Goal: Information Seeking & Learning: Find specific fact

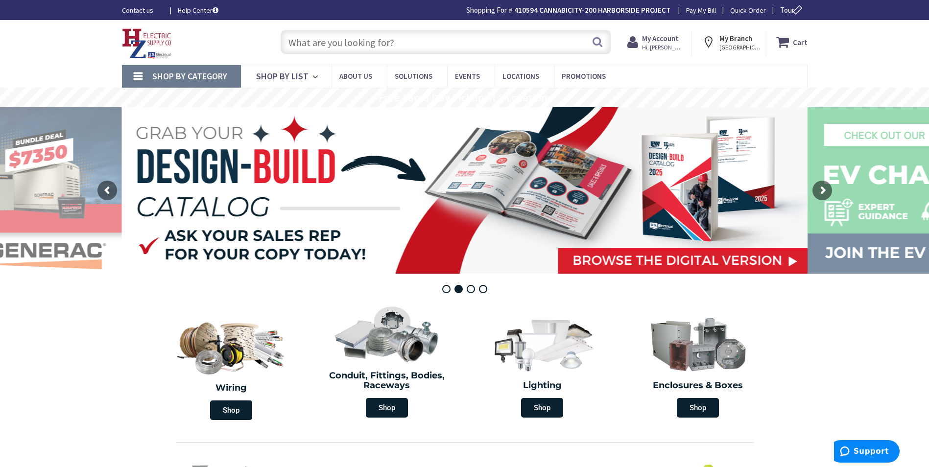
click at [412, 42] on input "text" at bounding box center [446, 42] width 330 height 24
click at [404, 43] on input "text" at bounding box center [446, 42] width 330 height 24
click at [396, 41] on input "text" at bounding box center [446, 42] width 330 height 24
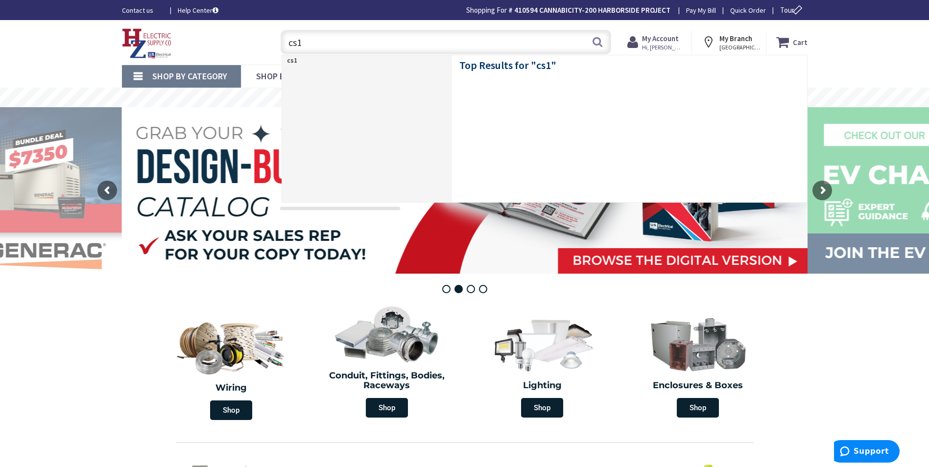
type input "cs16"
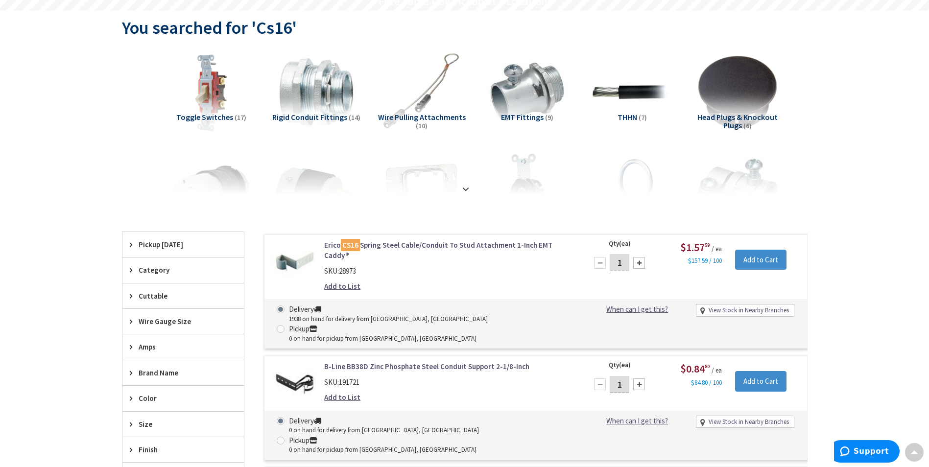
scroll to position [99, 0]
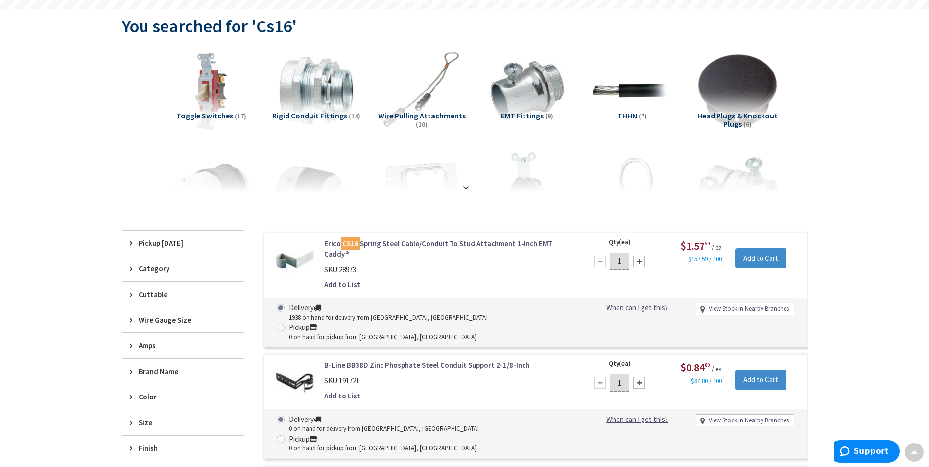
click at [461, 244] on link "Erico CS16 Spring Steel Cable/Conduit To Stud Attachment 1-Inch EMT Caddy®" at bounding box center [448, 248] width 249 height 21
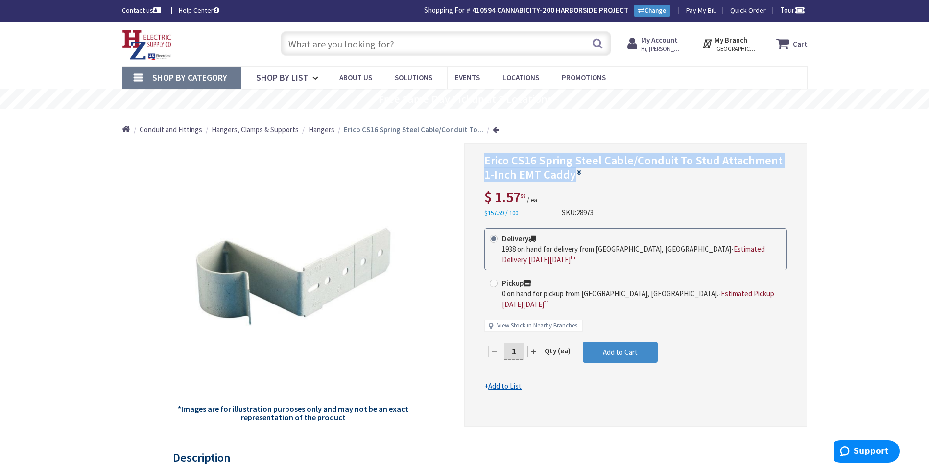
drag, startPoint x: 575, startPoint y: 174, endPoint x: 486, endPoint y: 158, distance: 90.0
click at [486, 158] on span "Erico CS16 Spring Steel Cable/Conduit To Stud Attachment 1-Inch EMT Caddy®" at bounding box center [633, 167] width 298 height 29
copy span "Erico CS16 Spring Steel Cable/Conduit To Stud Attachment 1-Inch EMT Caddy"
click at [486, 158] on span "Erico CS16 Spring Steel Cable/Conduit To Stud Attachment 1-Inch EMT Caddy®" at bounding box center [633, 167] width 298 height 29
drag, startPoint x: 574, startPoint y: 176, endPoint x: 486, endPoint y: 161, distance: 90.0
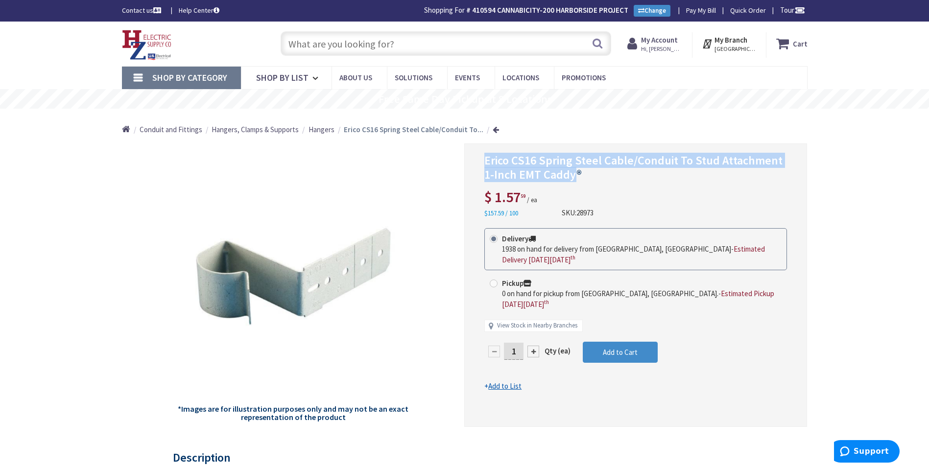
click at [486, 161] on span "Erico CS16 Spring Steel Cable/Conduit To Stud Attachment 1-Inch EMT Caddy®" at bounding box center [633, 167] width 298 height 29
copy span "Erico CS16 Spring Steel Cable/Conduit To Stud Attachment 1-Inch EMT Caddy"
drag, startPoint x: 614, startPoint y: 212, endPoint x: 560, endPoint y: 212, distance: 53.4
click at [560, 212] on div "Erico CS16 Spring Steel Cable/Conduit To Stud Attachment 1-Inch EMT Caddy® $ 1.…" at bounding box center [635, 186] width 303 height 65
copy div "SKU: 28973"
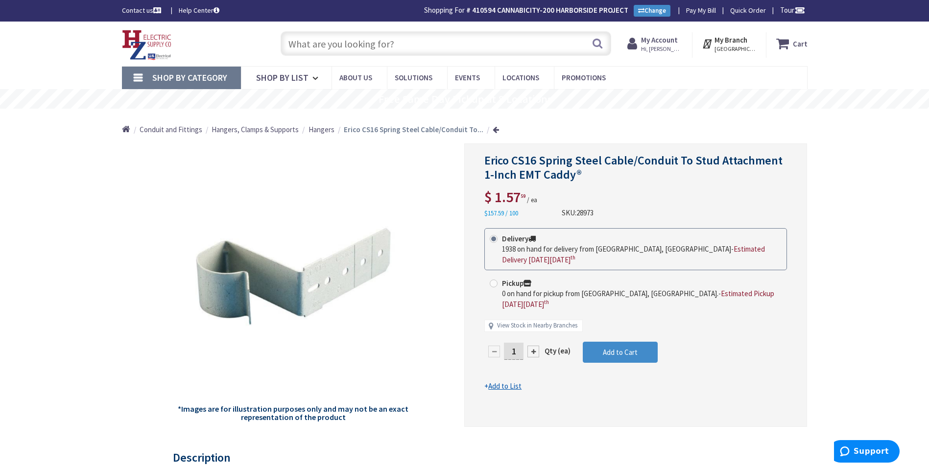
drag, startPoint x: 603, startPoint y: 209, endPoint x: 561, endPoint y: 213, distance: 42.8
click at [561, 213] on div "Erico CS16 Spring Steel Cable/Conduit To Stud Attachment 1-Inch EMT Caddy® $ 1.…" at bounding box center [635, 186] width 303 height 65
copy div "SKU: 28973"
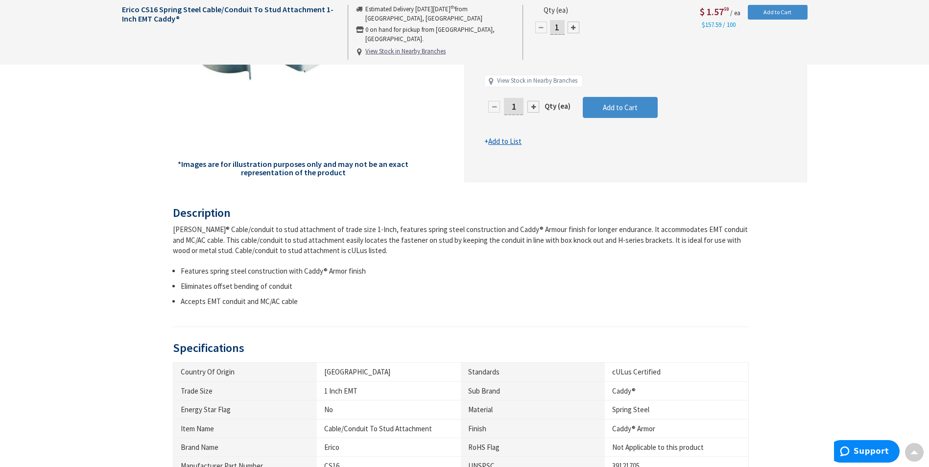
scroll to position [490, 0]
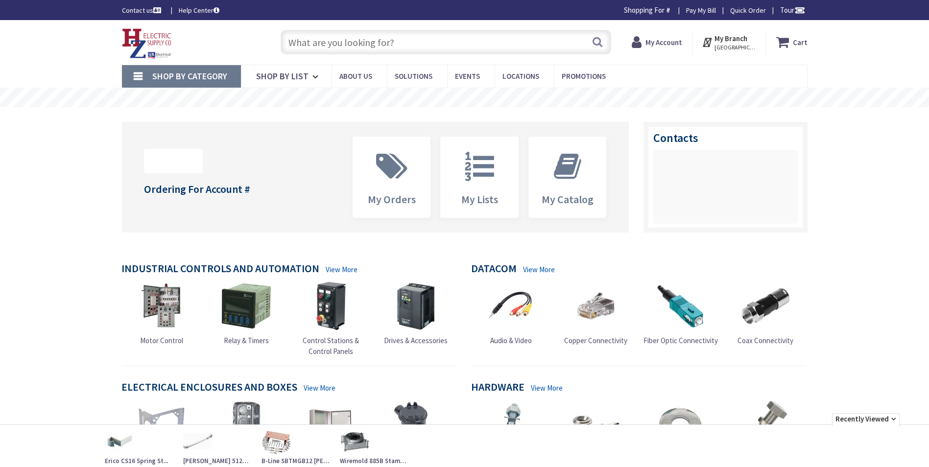
click at [346, 41] on input "text" at bounding box center [446, 42] width 330 height 24
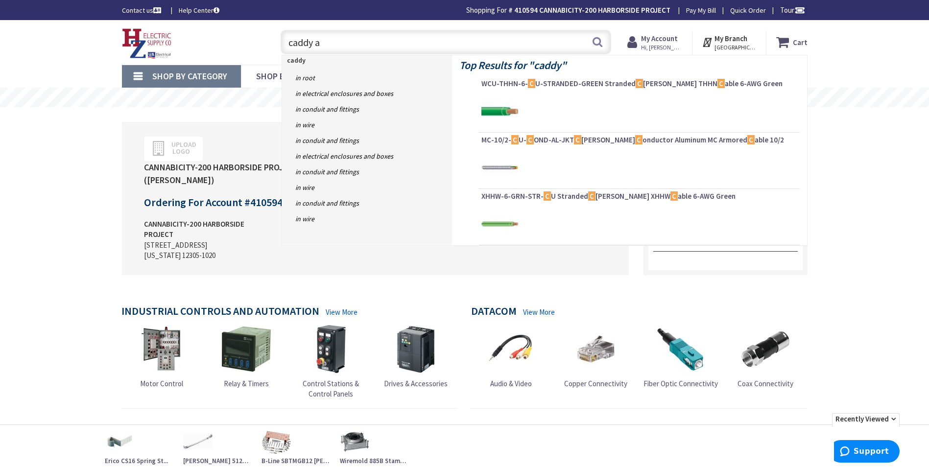
type input "caddy ab"
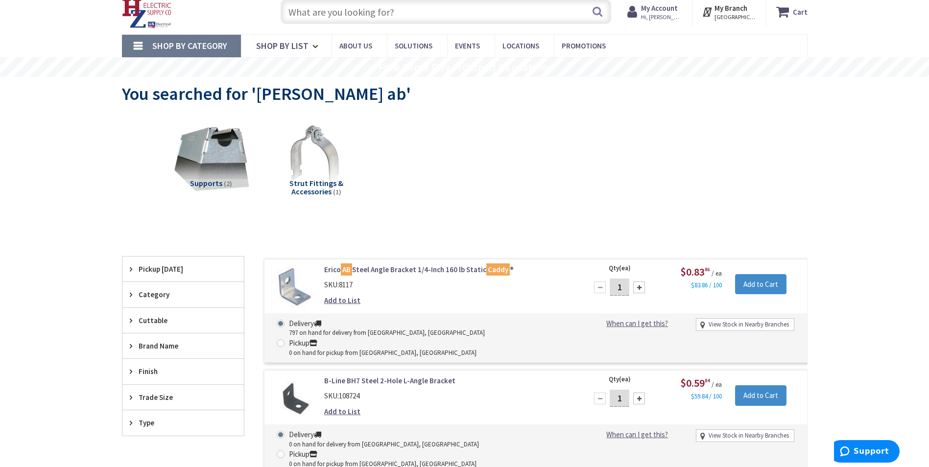
scroll to position [49, 0]
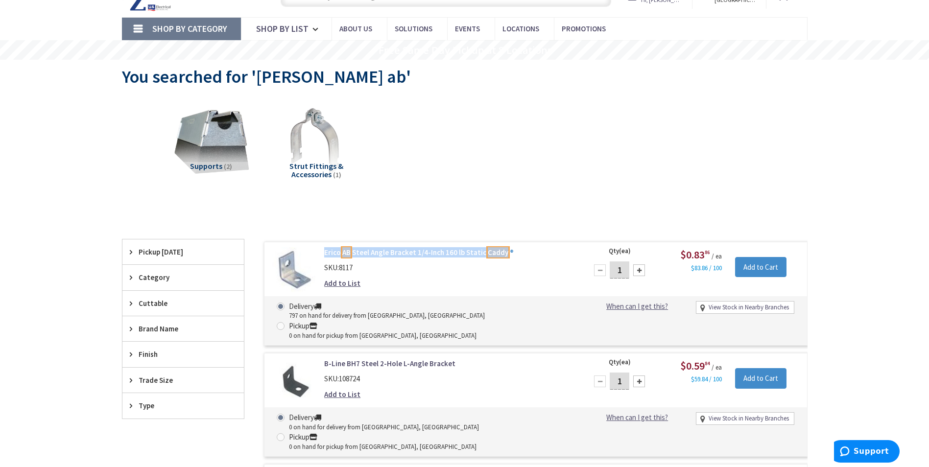
drag, startPoint x: 323, startPoint y: 253, endPoint x: 506, endPoint y: 256, distance: 182.7
click at [506, 256] on div "Erico AB Steel Angle Bracket 1/4-Inch 160 lb Static Caddy ® SKU: 8117 Add to Li…" at bounding box center [449, 270] width 264 height 46
copy link "Erico AB Steel Angle Bracket 1/4-Inch 160 lb Static Caddy"
drag, startPoint x: 366, startPoint y: 269, endPoint x: 326, endPoint y: 270, distance: 40.6
click at [326, 270] on div "SKU: 8117" at bounding box center [448, 267] width 249 height 10
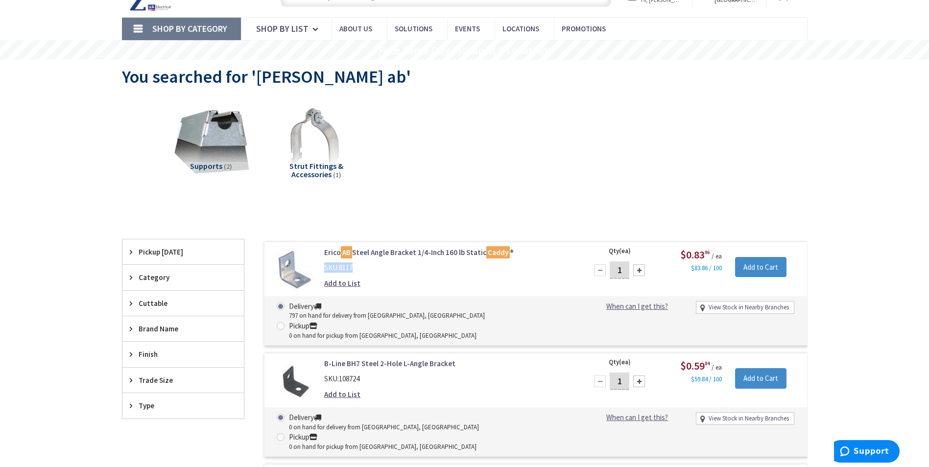
copy div "SKU: 8117"
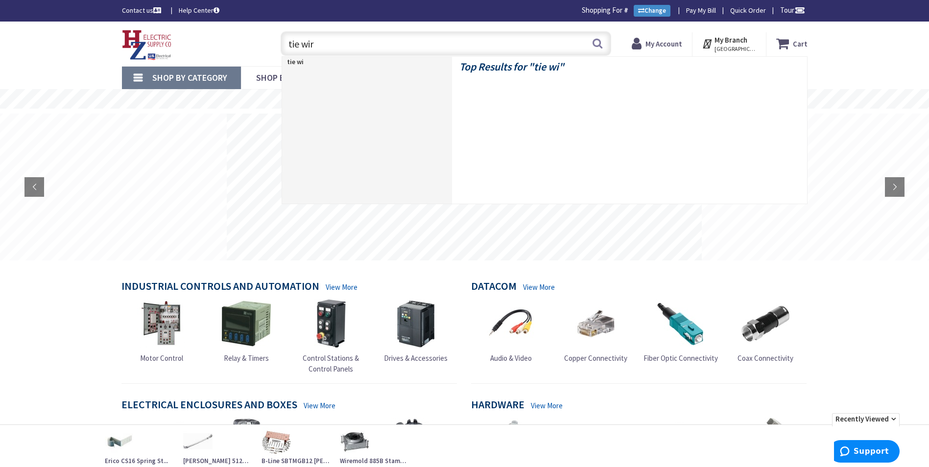
type input "tie wire"
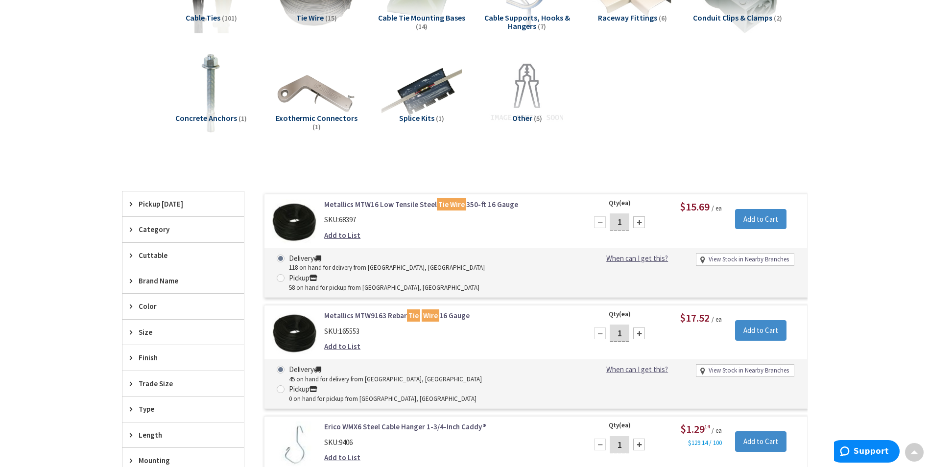
scroll to position [197, 0]
click at [478, 233] on div "Add to List" at bounding box center [448, 235] width 249 height 10
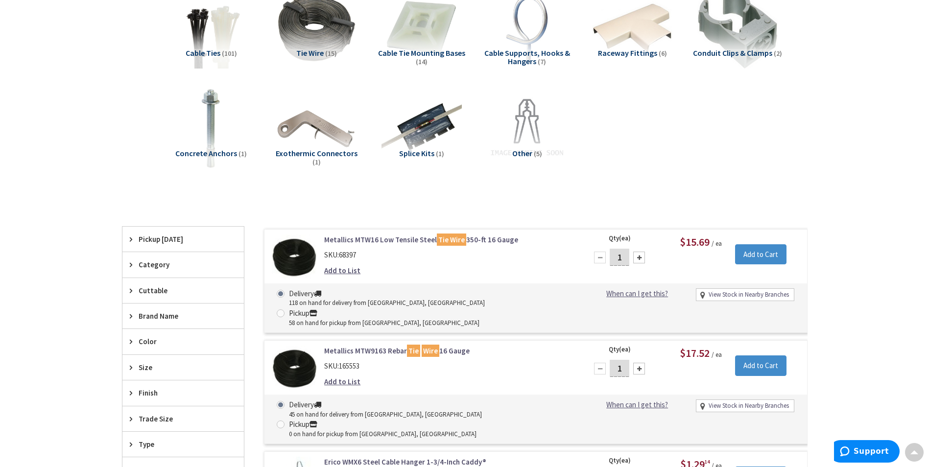
scroll to position [148, 0]
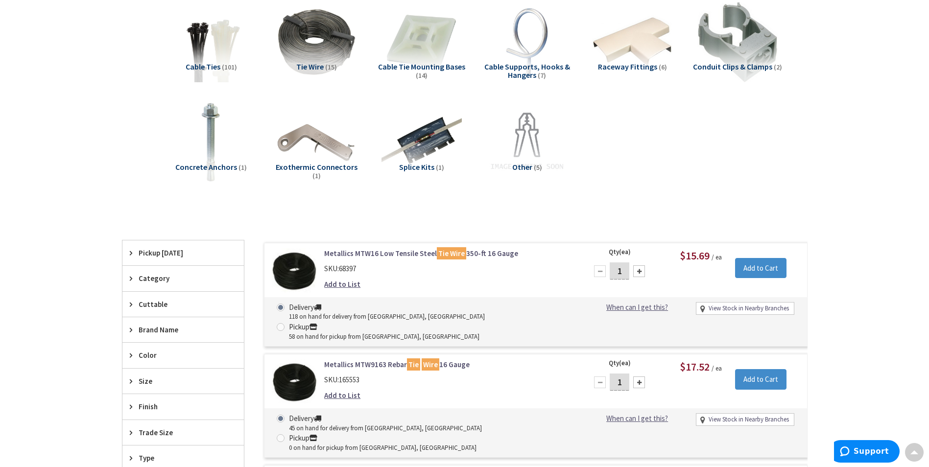
click at [415, 254] on link "Metallics MTW16 Low Tensile Steel Tie Wire 350-ft 16 Gauge" at bounding box center [448, 253] width 249 height 10
